Goal: Navigation & Orientation: Find specific page/section

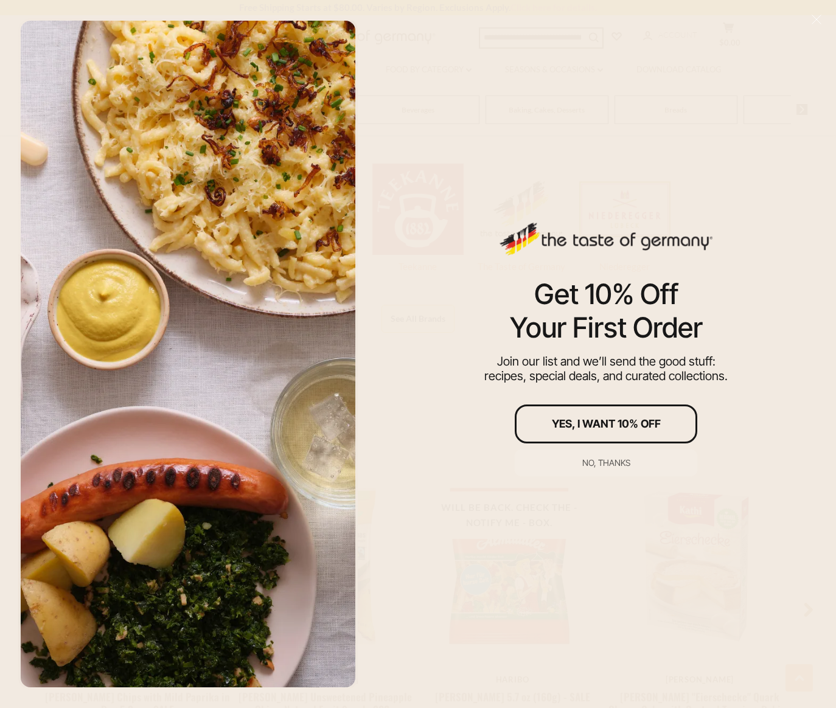
scroll to position [916, 0]
click at [609, 459] on div "No, thanks" at bounding box center [606, 463] width 48 height 9
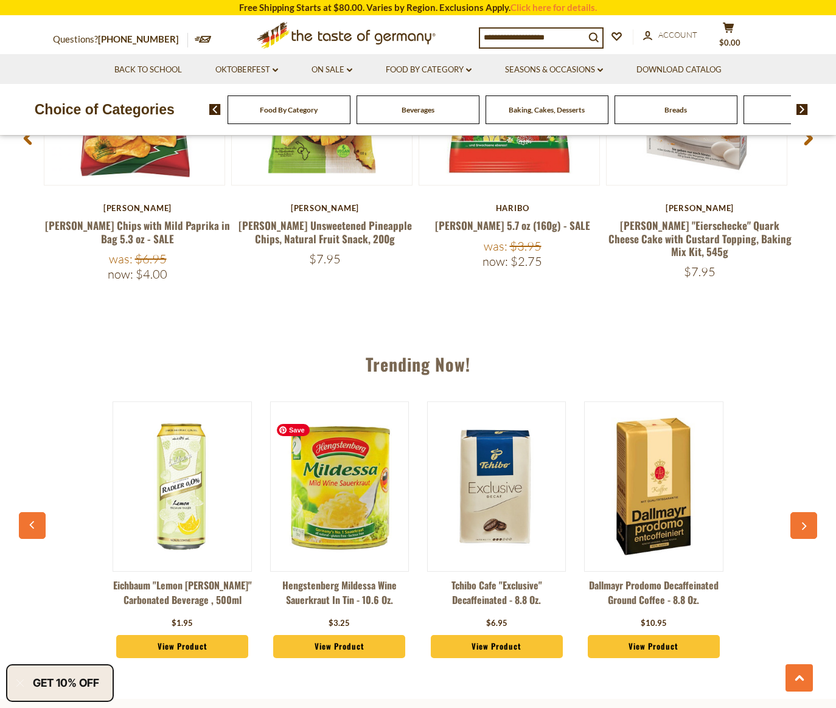
scroll to position [923, 0]
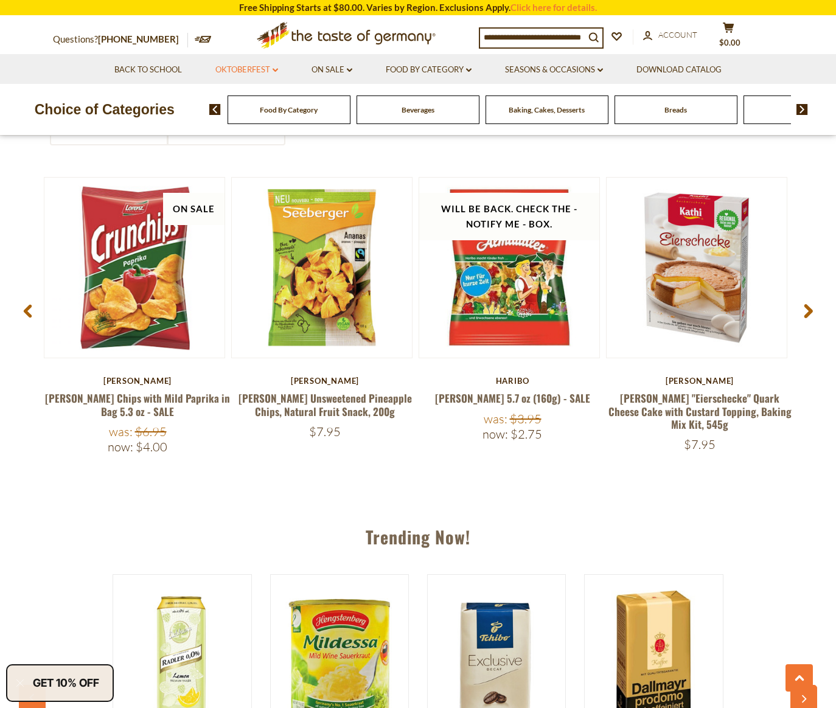
click at [262, 69] on link "Oktoberfest dropdown_arrow" at bounding box center [246, 69] width 63 height 13
click at [236, 104] on link "All Oktoberfest" at bounding box center [240, 101] width 63 height 11
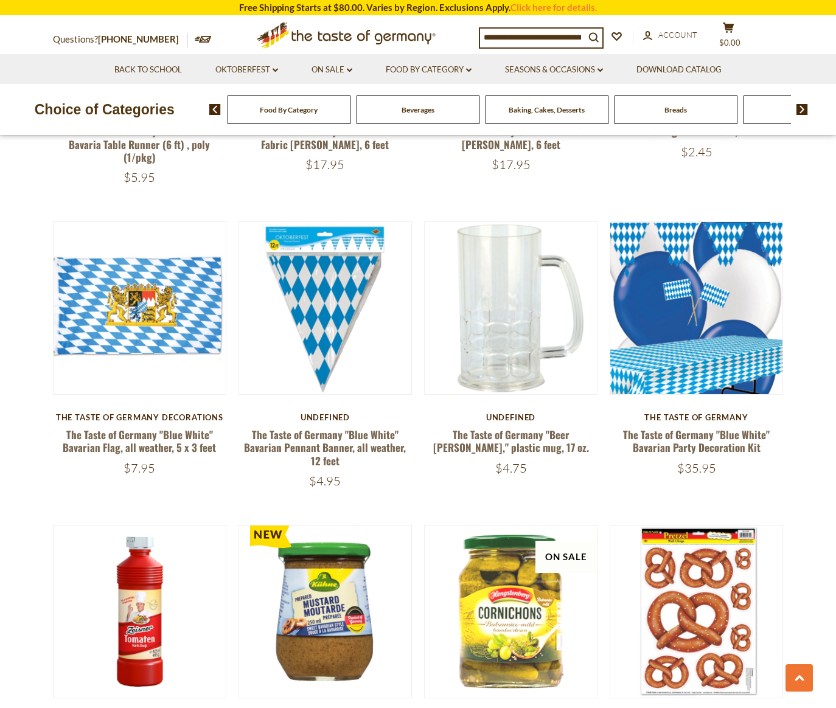
scroll to position [553, 0]
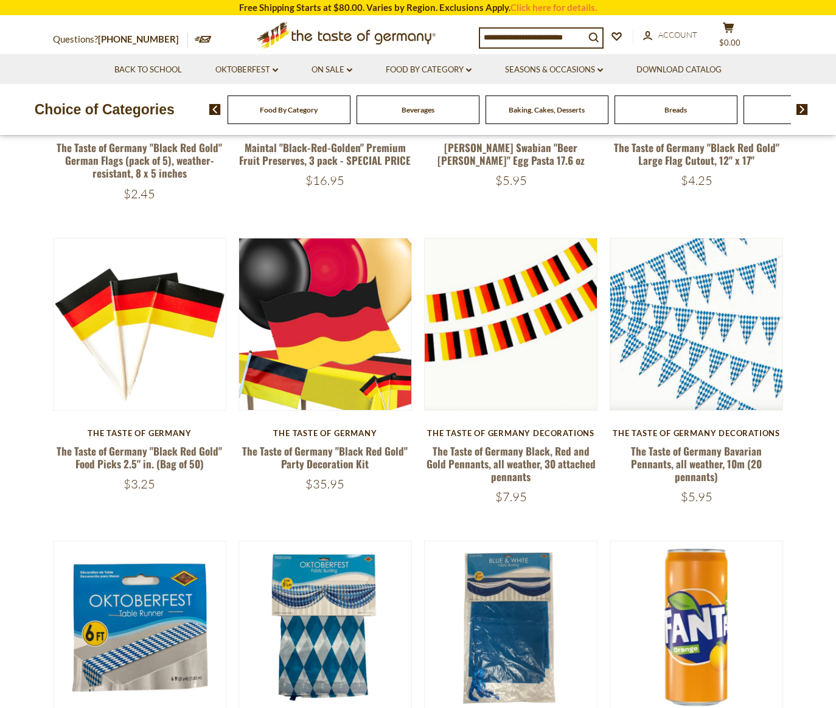
click at [355, 33] on icon ".st0{fill:#EDD300;} .st1{fill:#D33E21;}" at bounding box center [346, 35] width 228 height 38
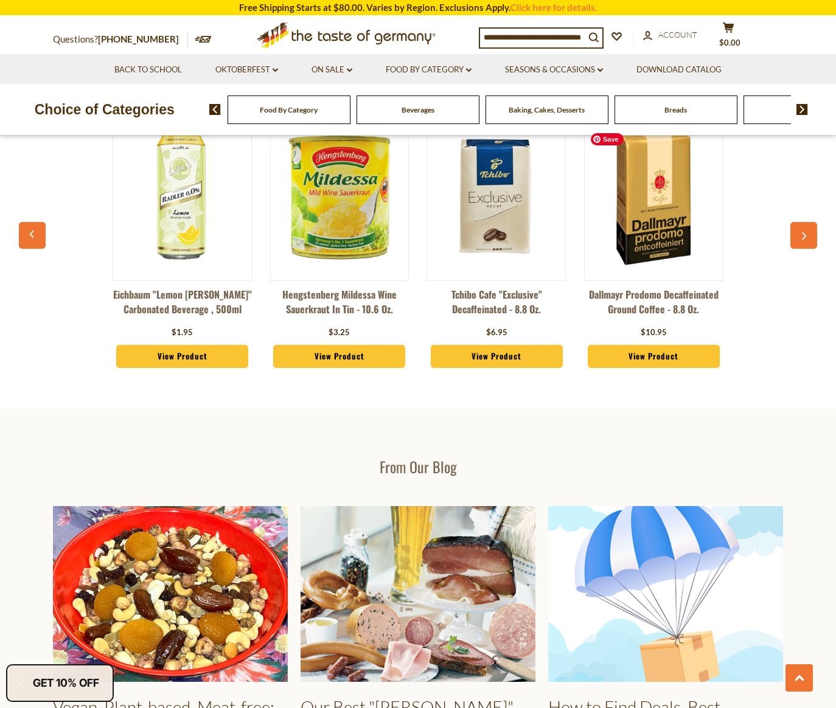
scroll to position [1167, 0]
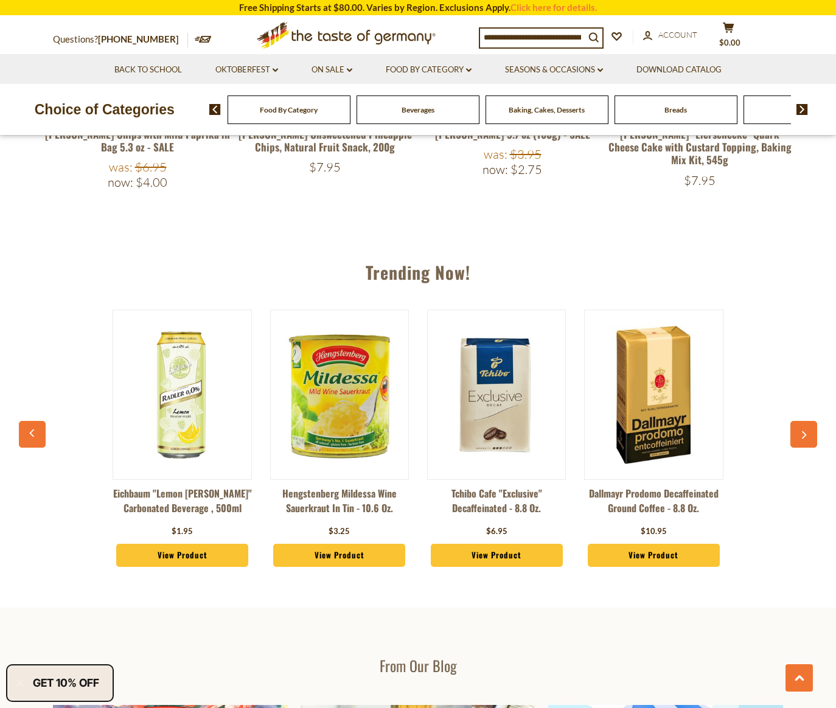
click at [802, 427] on button "button" at bounding box center [803, 434] width 27 height 27
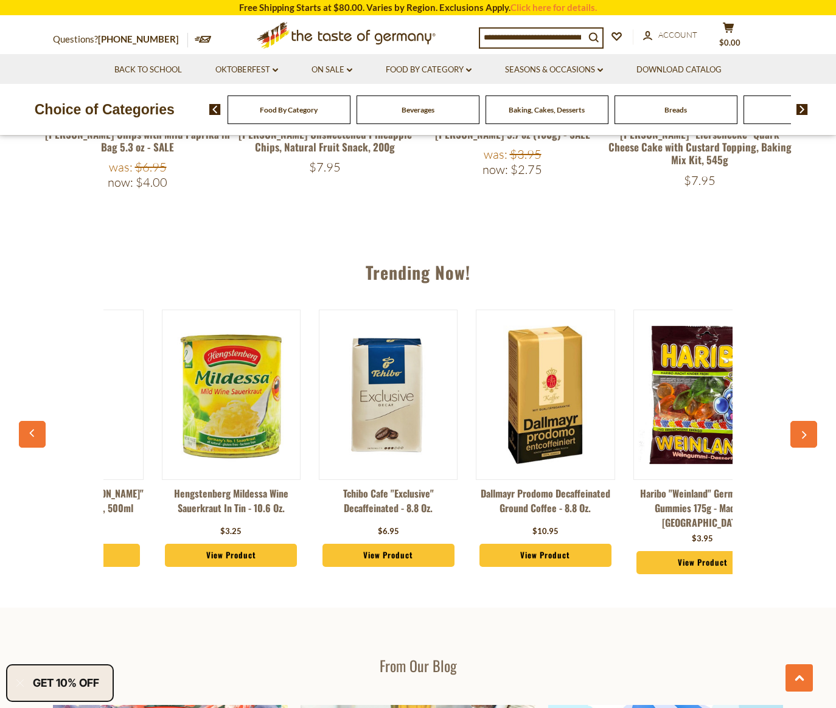
scroll to position [0, 157]
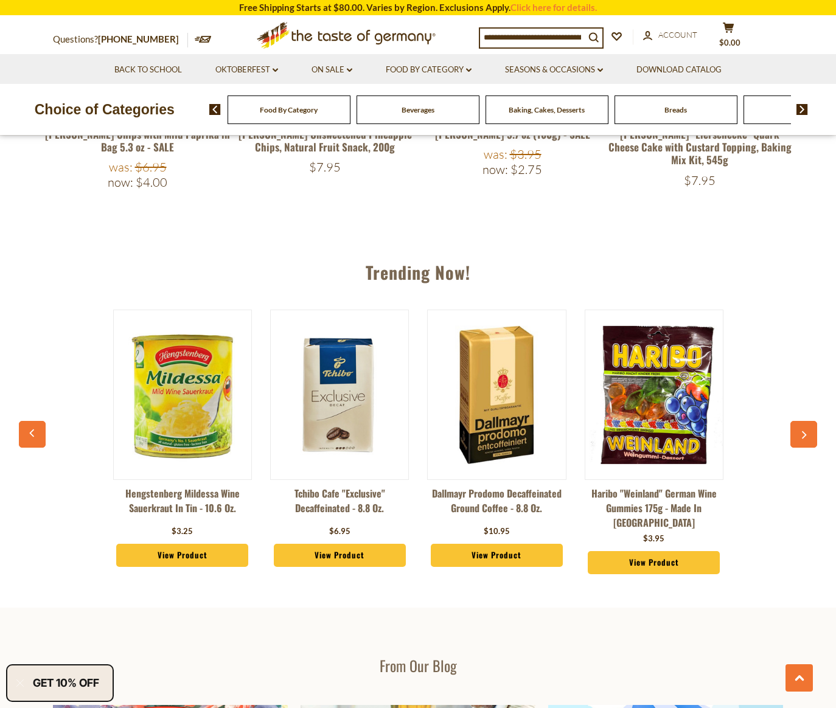
click at [802, 427] on button "button" at bounding box center [803, 434] width 27 height 27
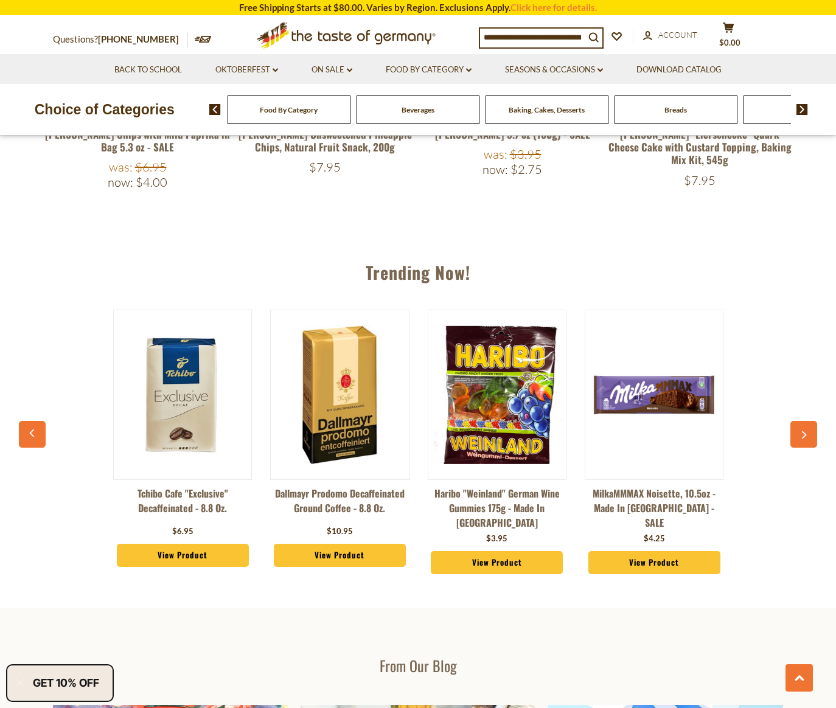
click at [802, 427] on button "button" at bounding box center [803, 434] width 27 height 27
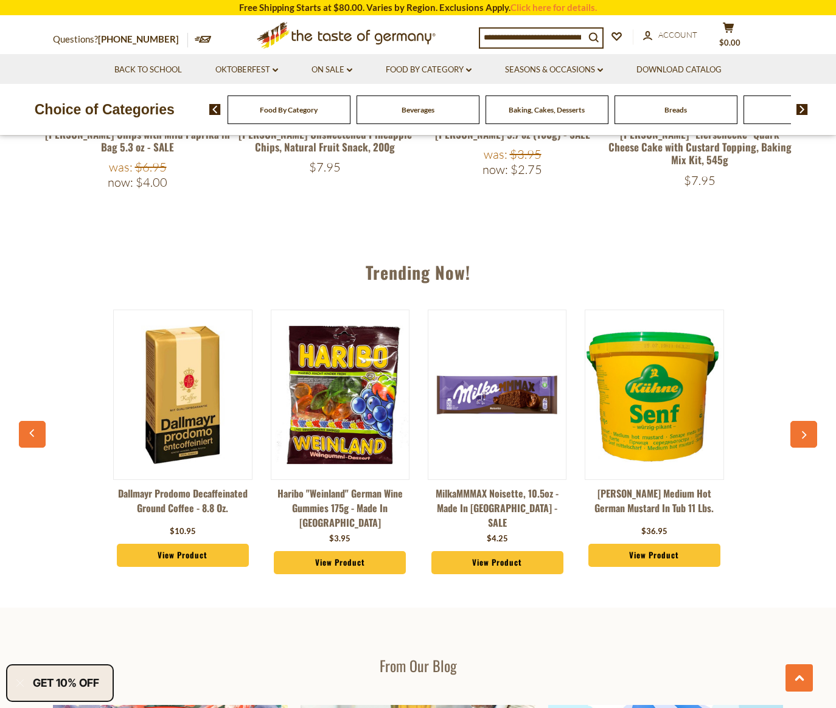
click at [802, 427] on button "button" at bounding box center [803, 434] width 27 height 27
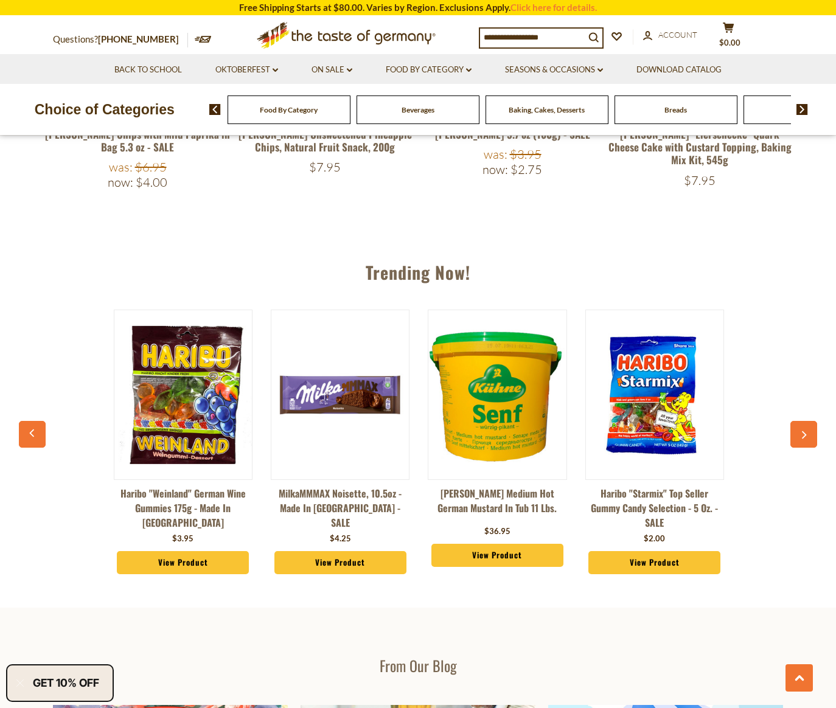
click at [802, 427] on button "button" at bounding box center [803, 434] width 27 height 27
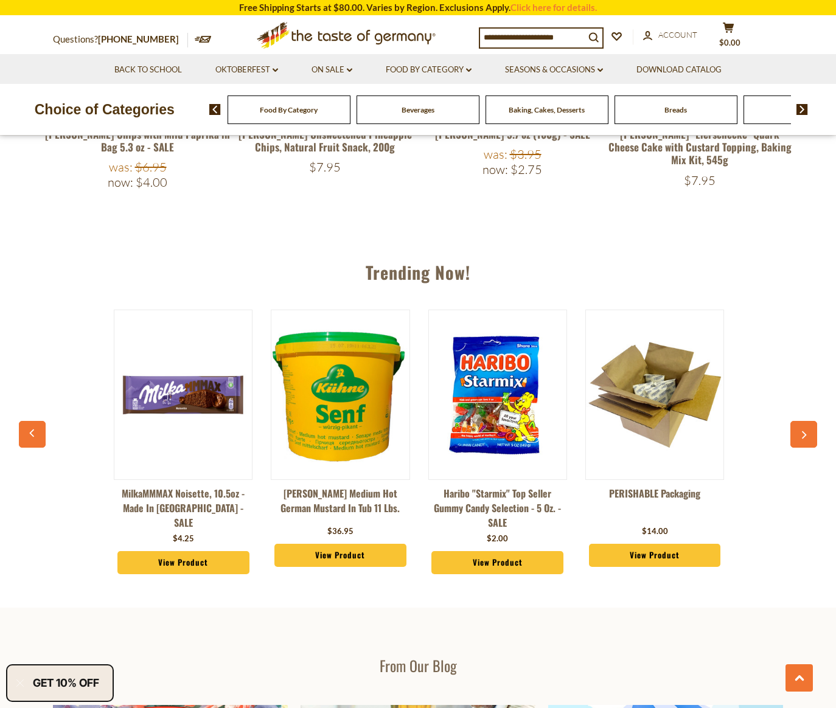
click at [802, 427] on button "button" at bounding box center [803, 434] width 27 height 27
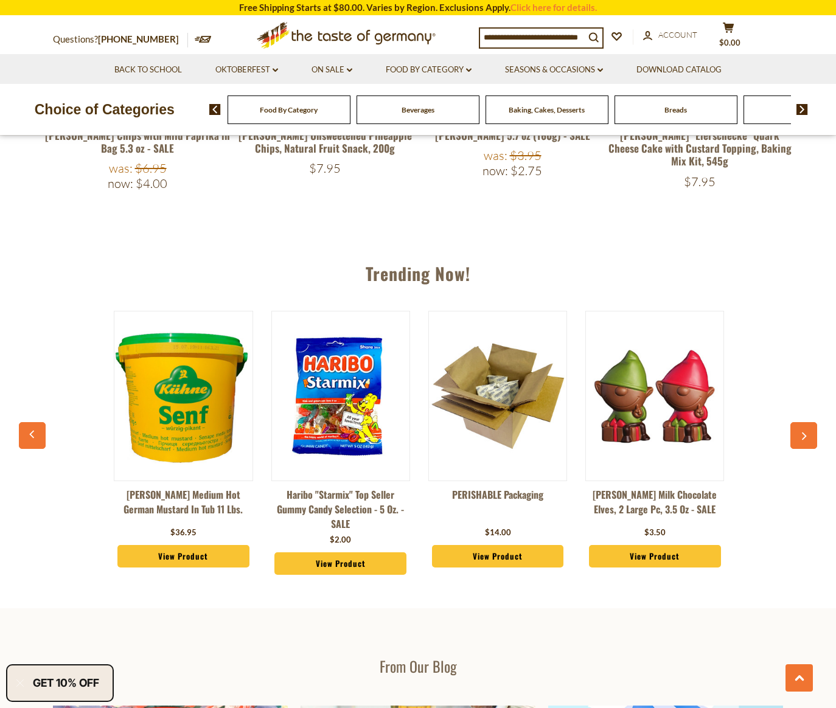
scroll to position [1174, 0]
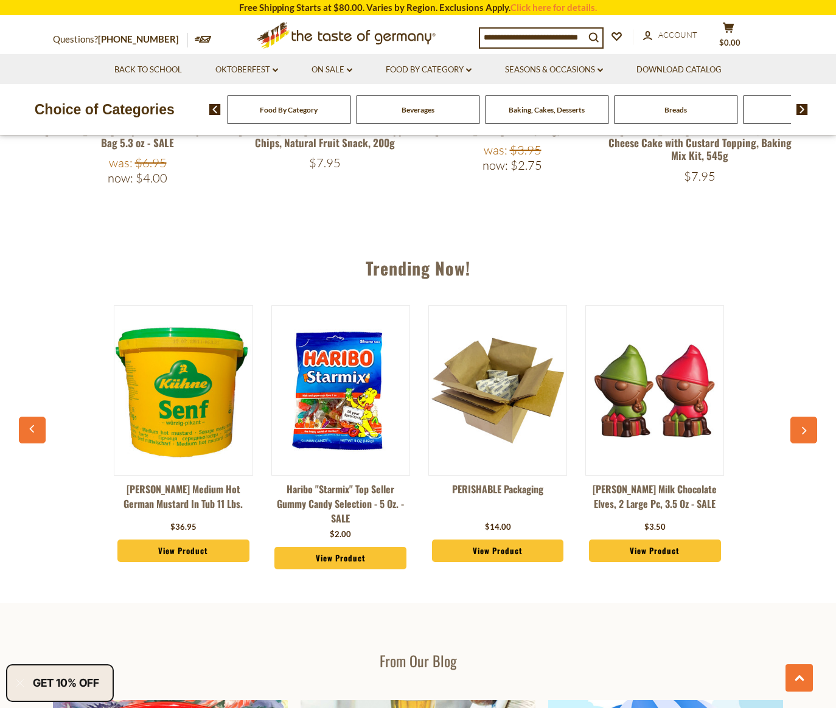
click at [802, 427] on button "button" at bounding box center [803, 430] width 27 height 27
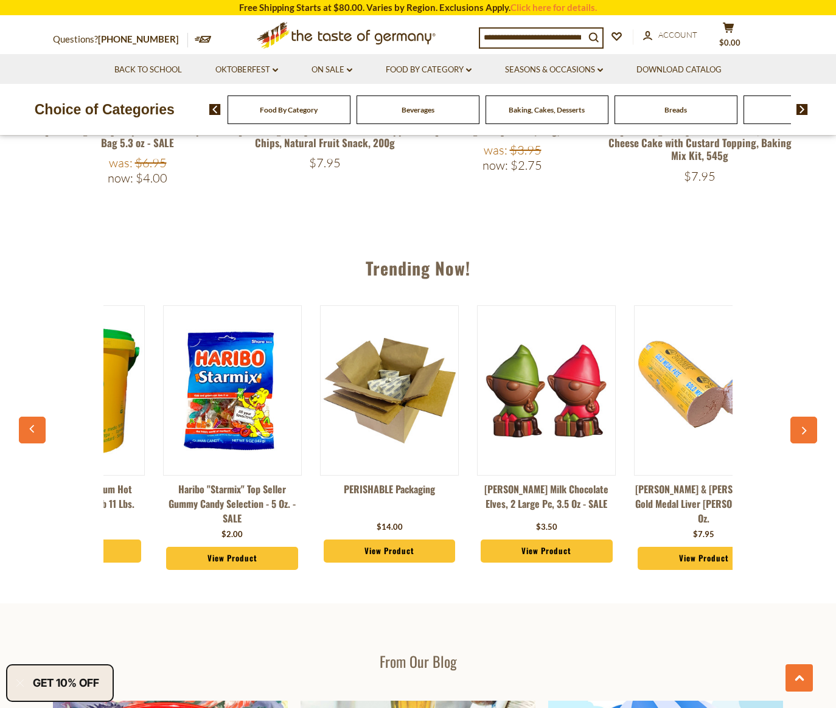
scroll to position [1187, 0]
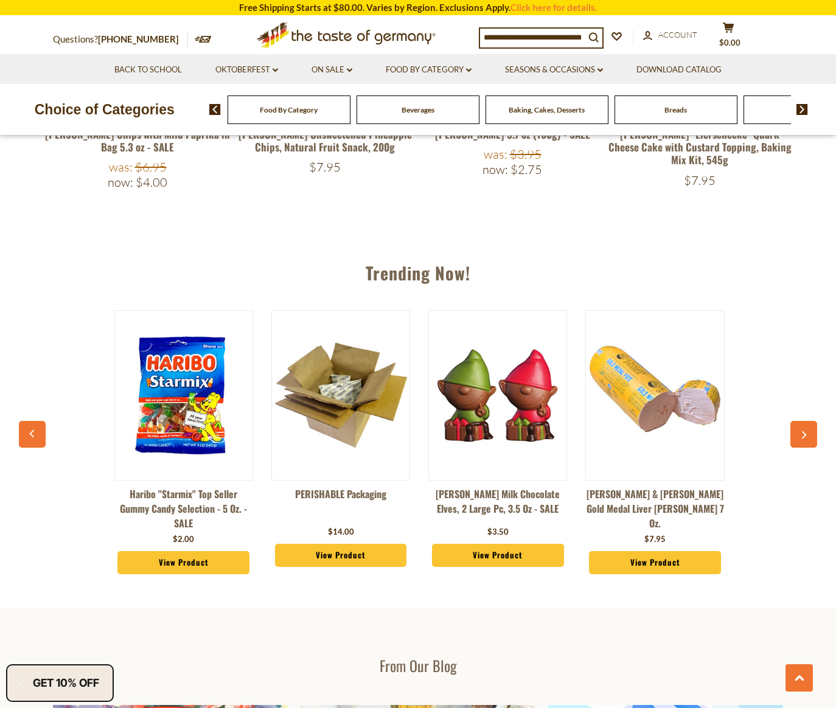
click at [802, 427] on button "button" at bounding box center [803, 434] width 27 height 27
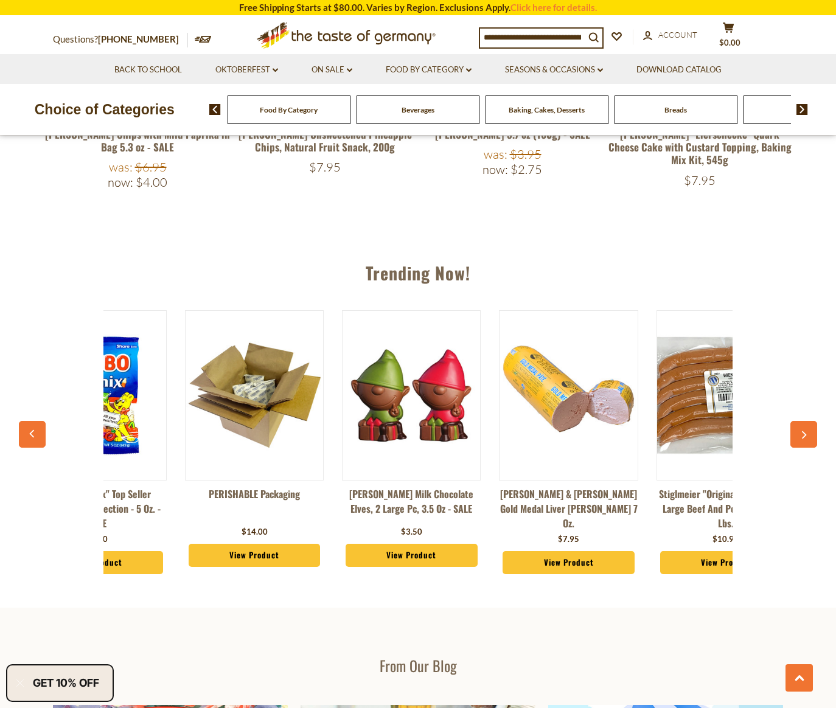
scroll to position [0, 1256]
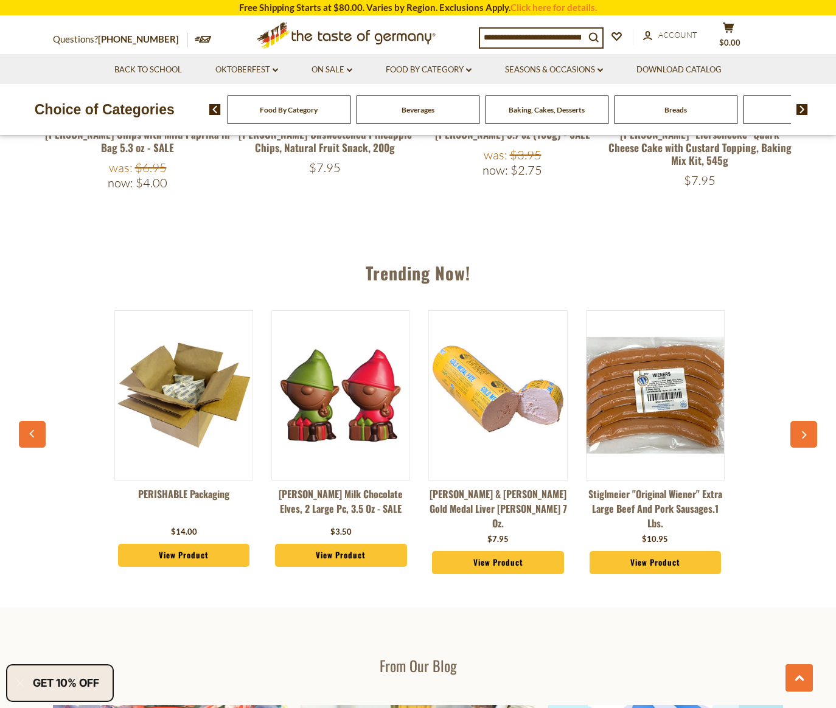
click at [802, 427] on button "button" at bounding box center [803, 434] width 27 height 27
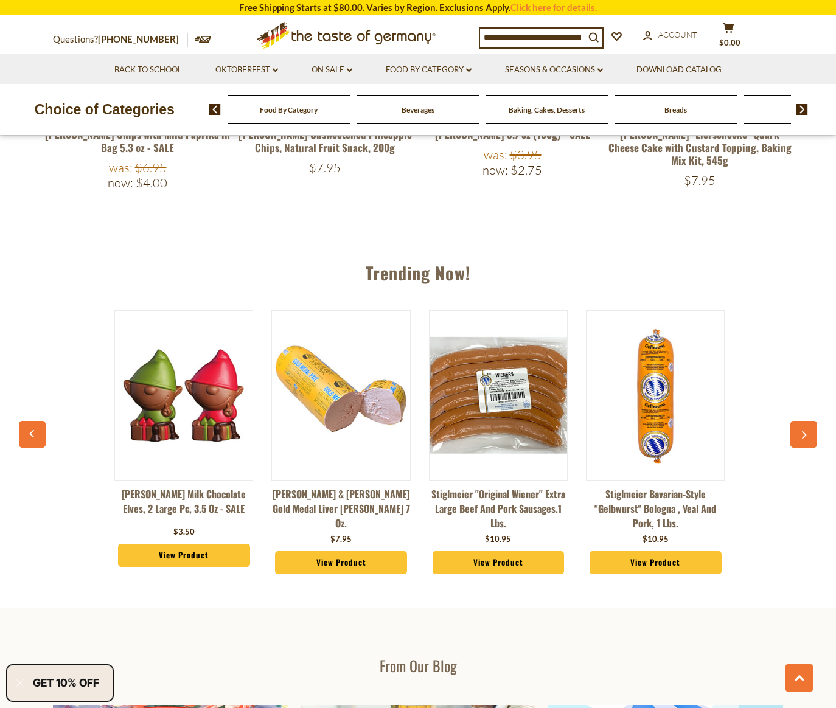
click at [802, 427] on button "button" at bounding box center [803, 434] width 27 height 27
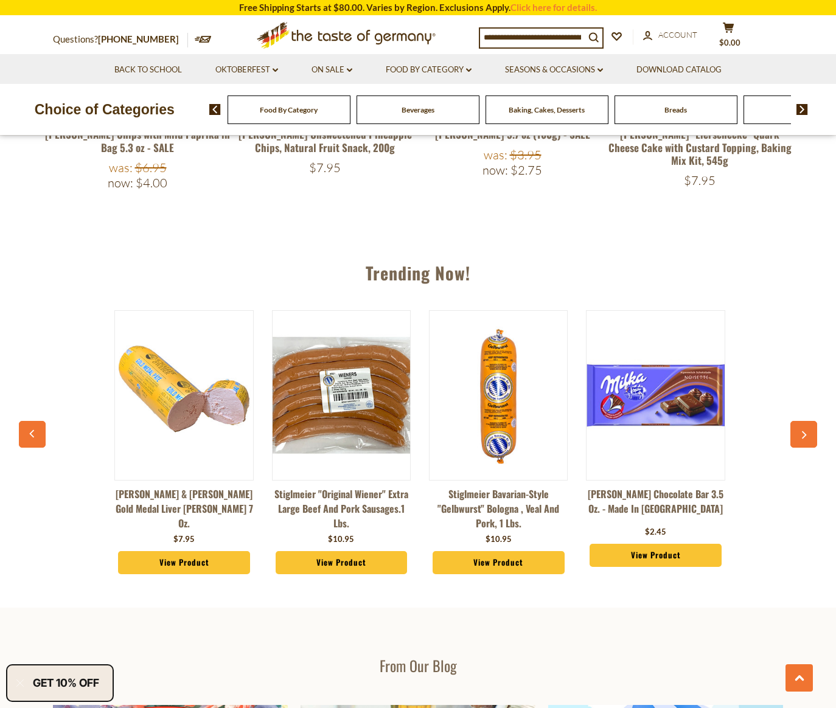
click at [802, 427] on button "button" at bounding box center [803, 434] width 27 height 27
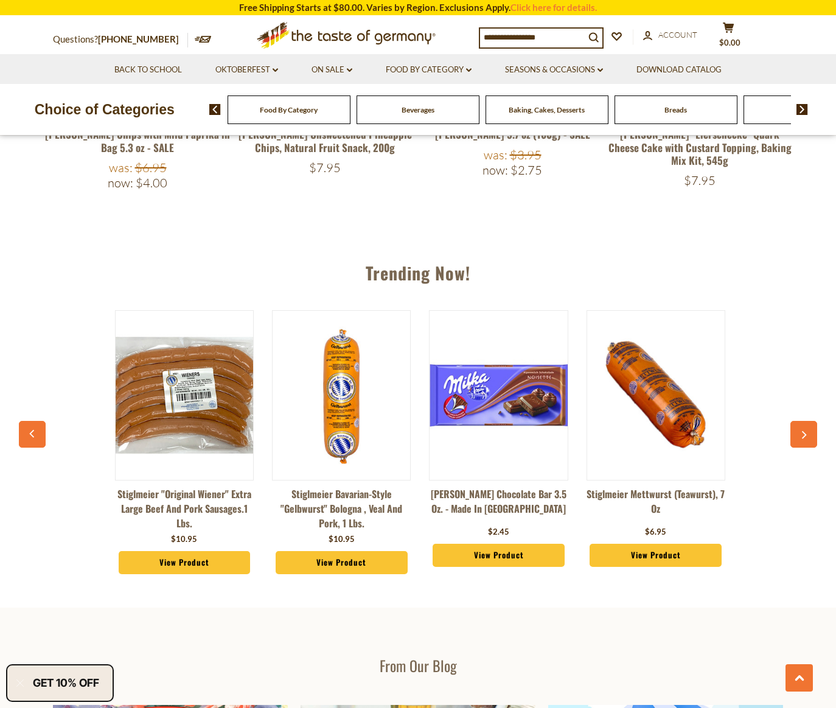
click at [802, 427] on button "button" at bounding box center [803, 434] width 27 height 27
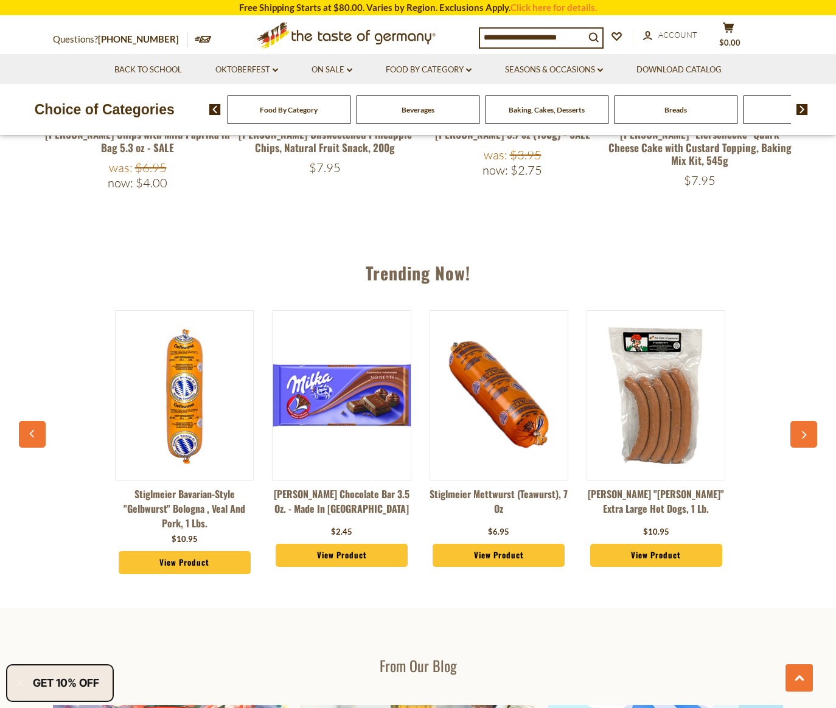
click at [802, 427] on button "button" at bounding box center [803, 434] width 27 height 27
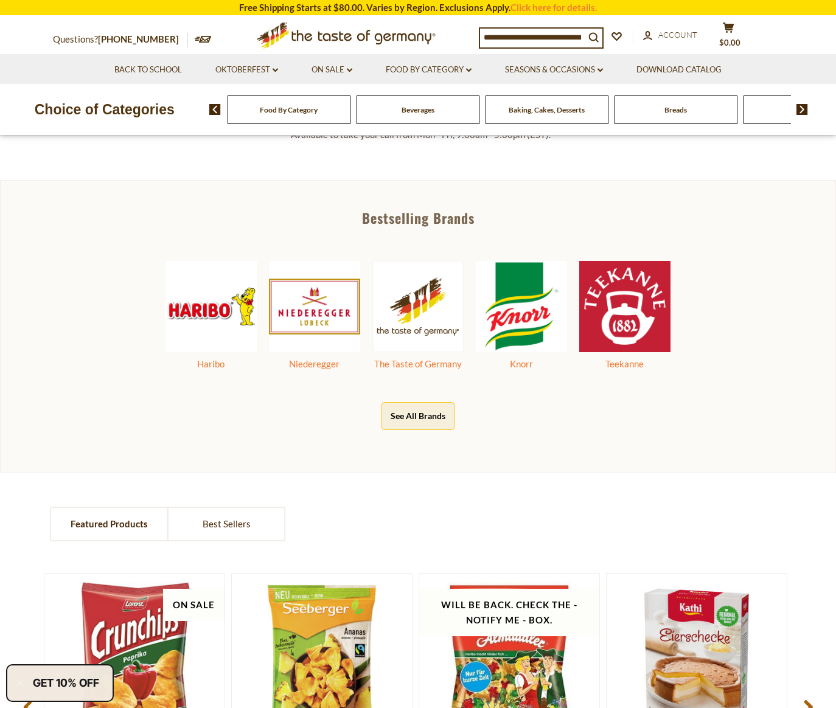
scroll to position [508, 0]
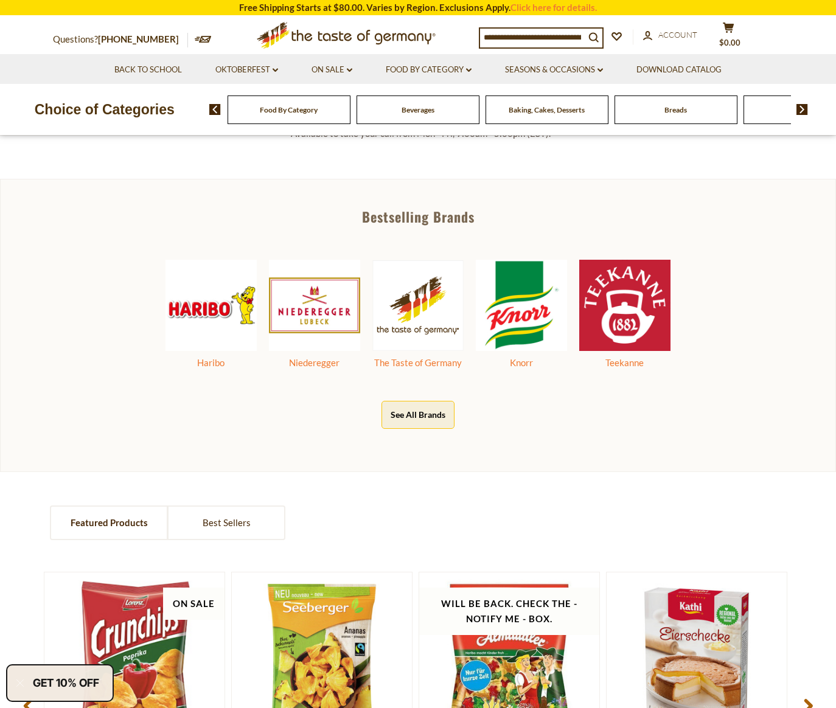
click at [420, 415] on button "See All Brands" at bounding box center [418, 414] width 73 height 27
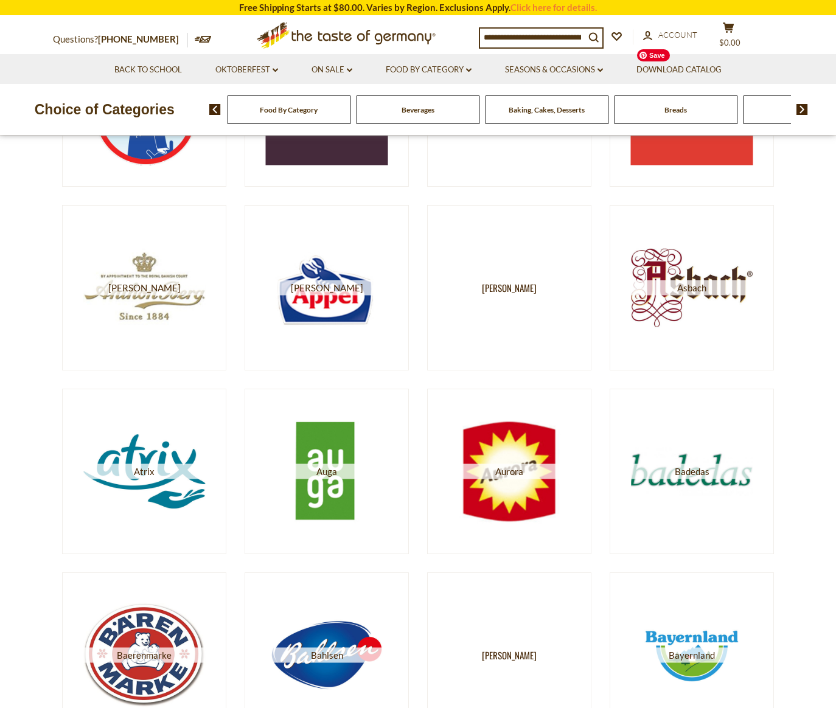
scroll to position [522, 0]
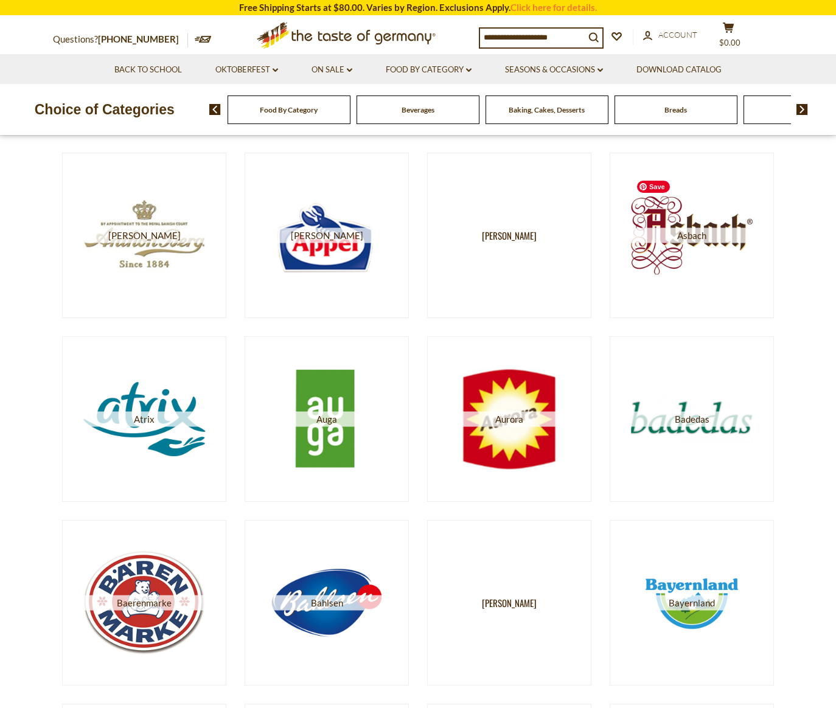
click at [740, 226] on img at bounding box center [692, 236] width 122 height 122
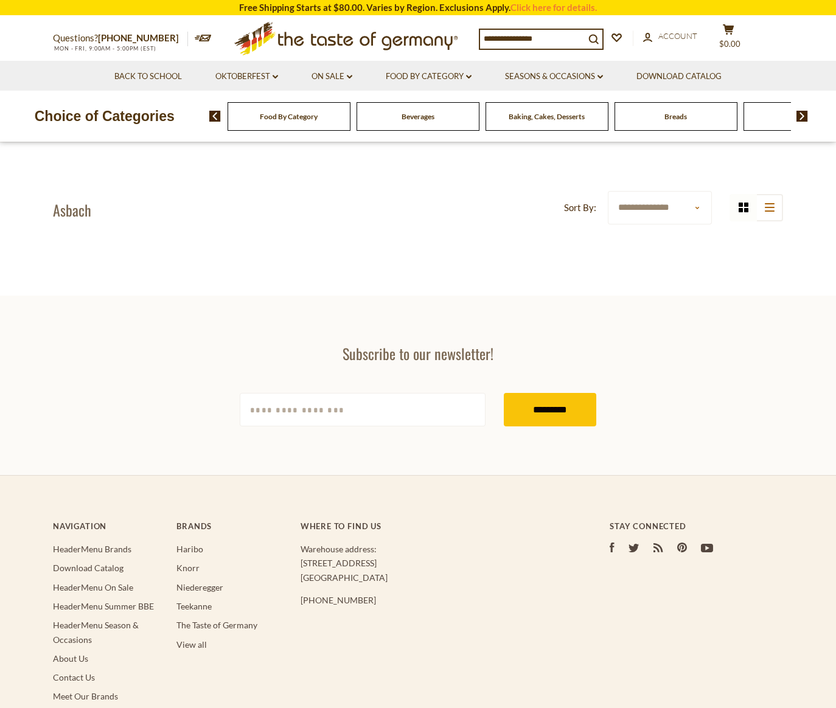
click at [808, 296] on section "Subscribe to our newsletter! [EMAIL_ADDRESS][DOMAIN_NAME] *********" at bounding box center [418, 386] width 836 height 180
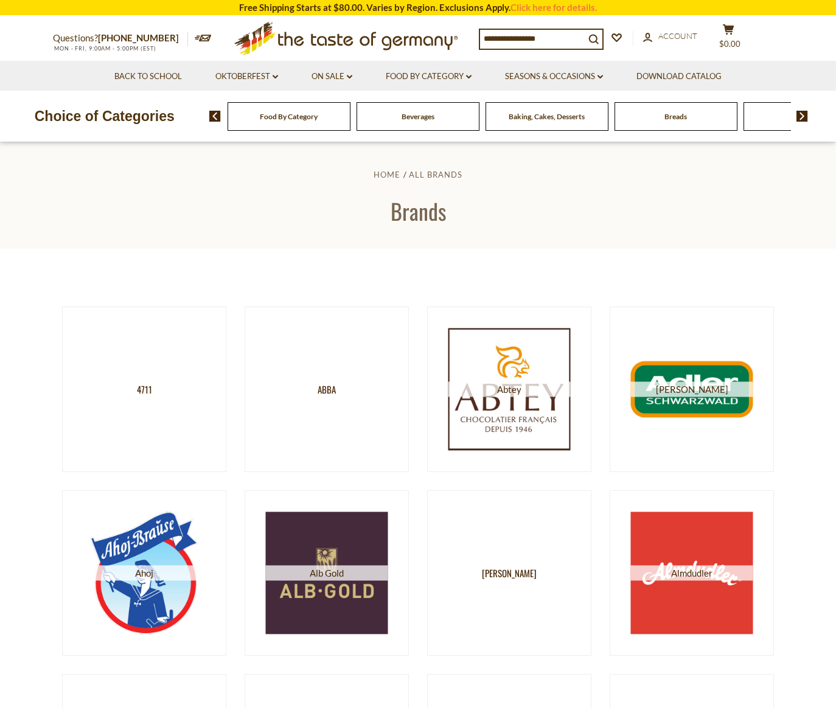
click at [464, 69] on li "Food By Category dropdown_arrow All Food By Category Taste of Germany Collectio…" at bounding box center [428, 76] width 117 height 30
click at [461, 77] on link "Food By Category dropdown_arrow" at bounding box center [429, 76] width 86 height 13
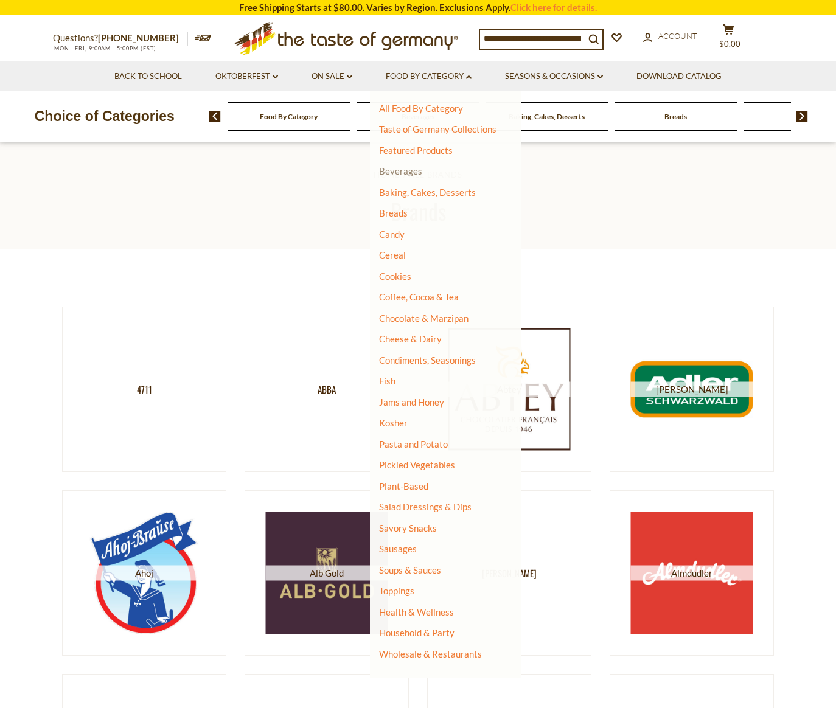
click at [398, 175] on link "Beverages" at bounding box center [400, 171] width 43 height 11
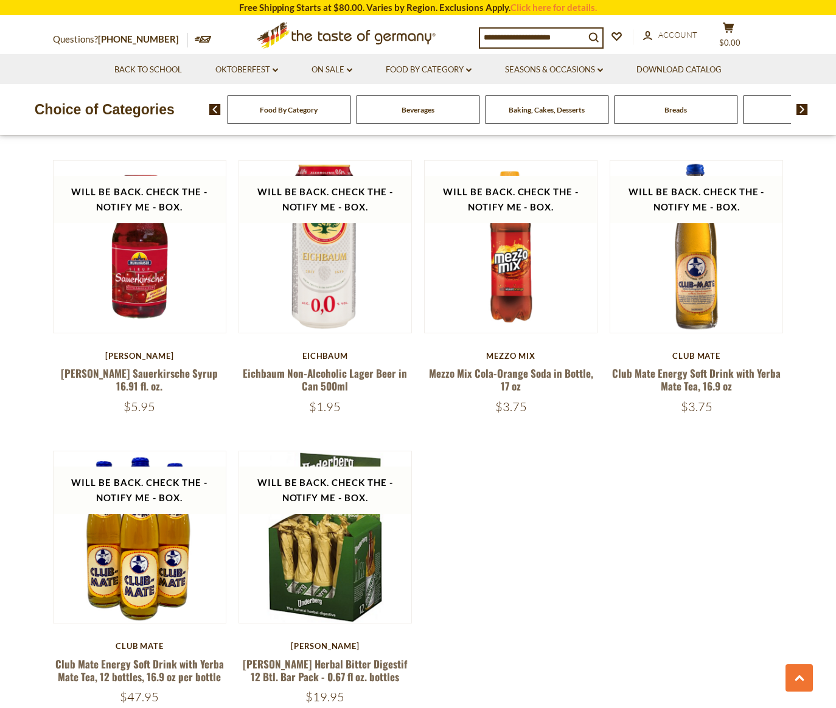
scroll to position [2101, 0]
